Goal: Task Accomplishment & Management: Use online tool/utility

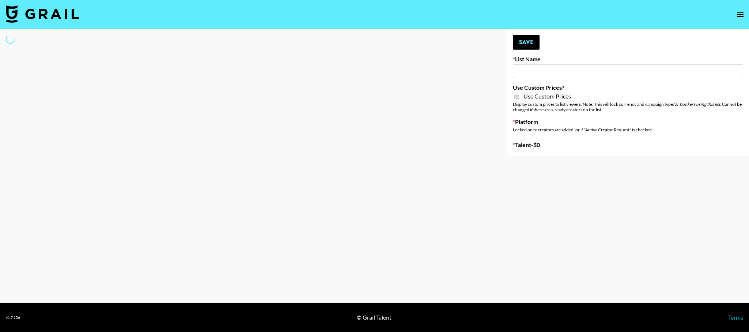
type input "[PERSON_NAME] AI"
checkbox input "true"
select select "Brand"
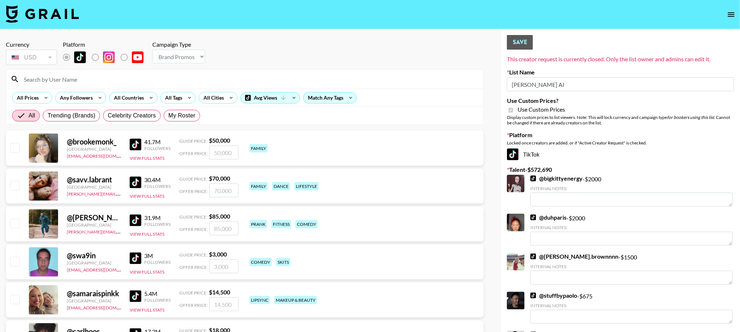
click at [261, 79] on input at bounding box center [249, 79] width 460 height 12
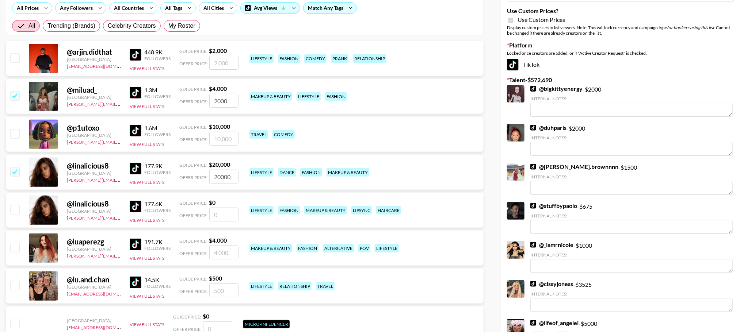
scroll to position [110, 0]
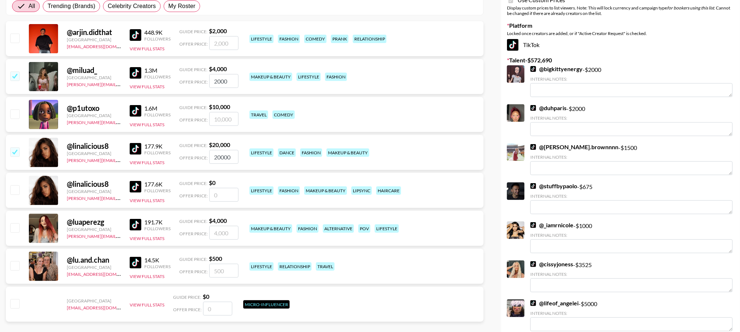
type input "lua"
click at [20, 233] on div "@ luaperezg [GEOGRAPHIC_DATA] [PERSON_NAME][EMAIL_ADDRESS][PERSON_NAME][DOMAIN_…" at bounding box center [245, 228] width 478 height 35
click at [16, 228] on input "checkbox" at bounding box center [14, 228] width 9 height 9
checkbox input "true"
type input "4000"
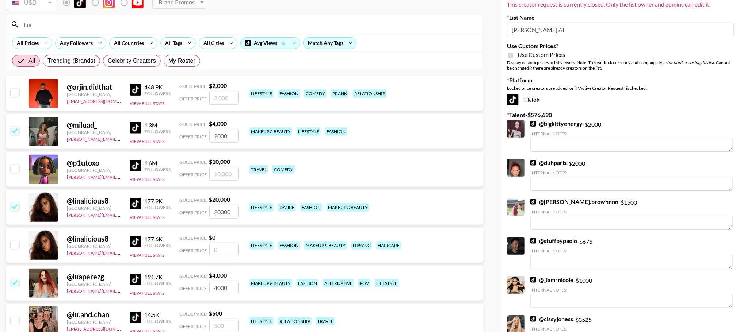
scroll to position [0, 0]
